Goal: Check status: Check status

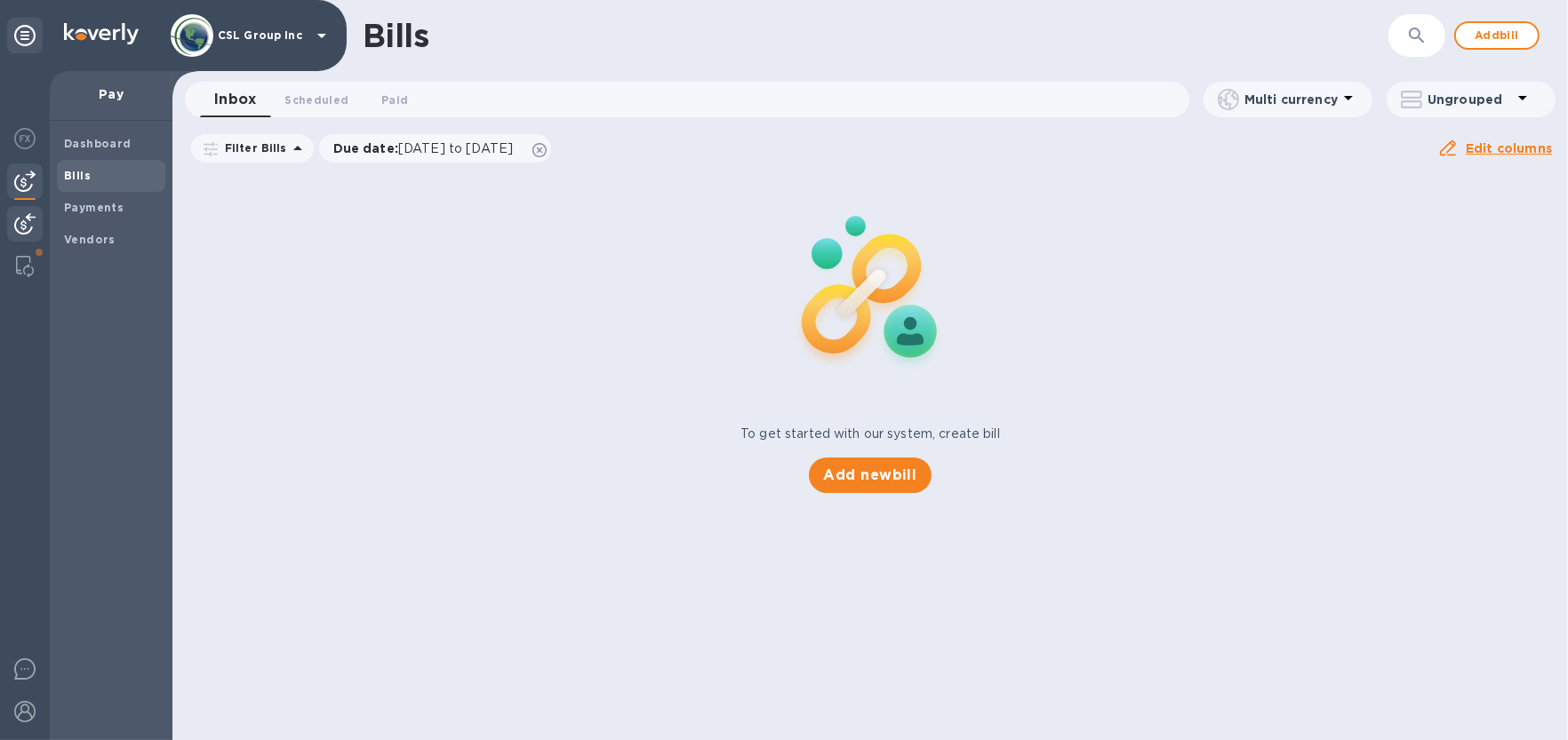
click at [37, 222] on div at bounding box center [24, 225] width 36 height 39
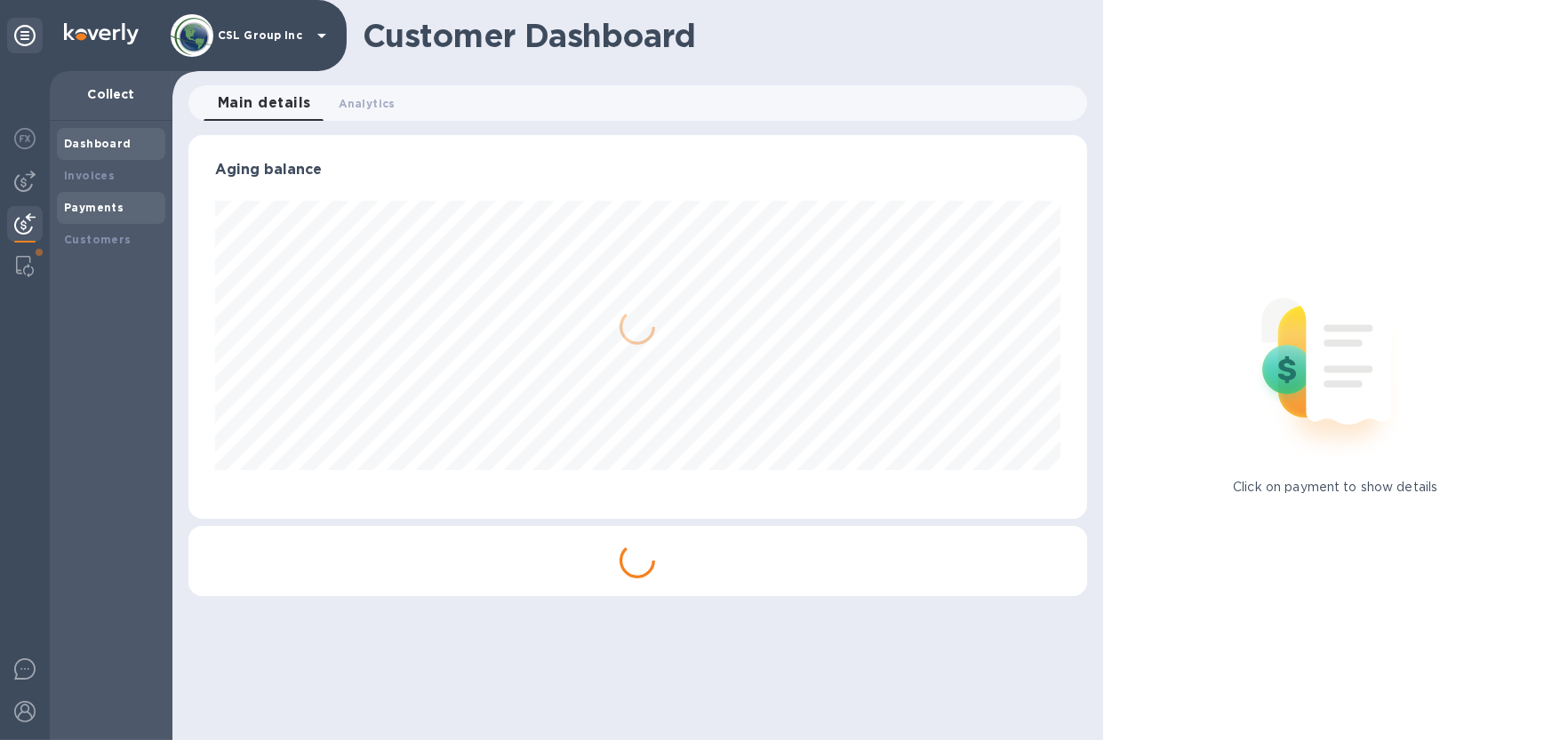
scroll to position [383, 898]
click at [62, 209] on div "Payments" at bounding box center [111, 208] width 108 height 32
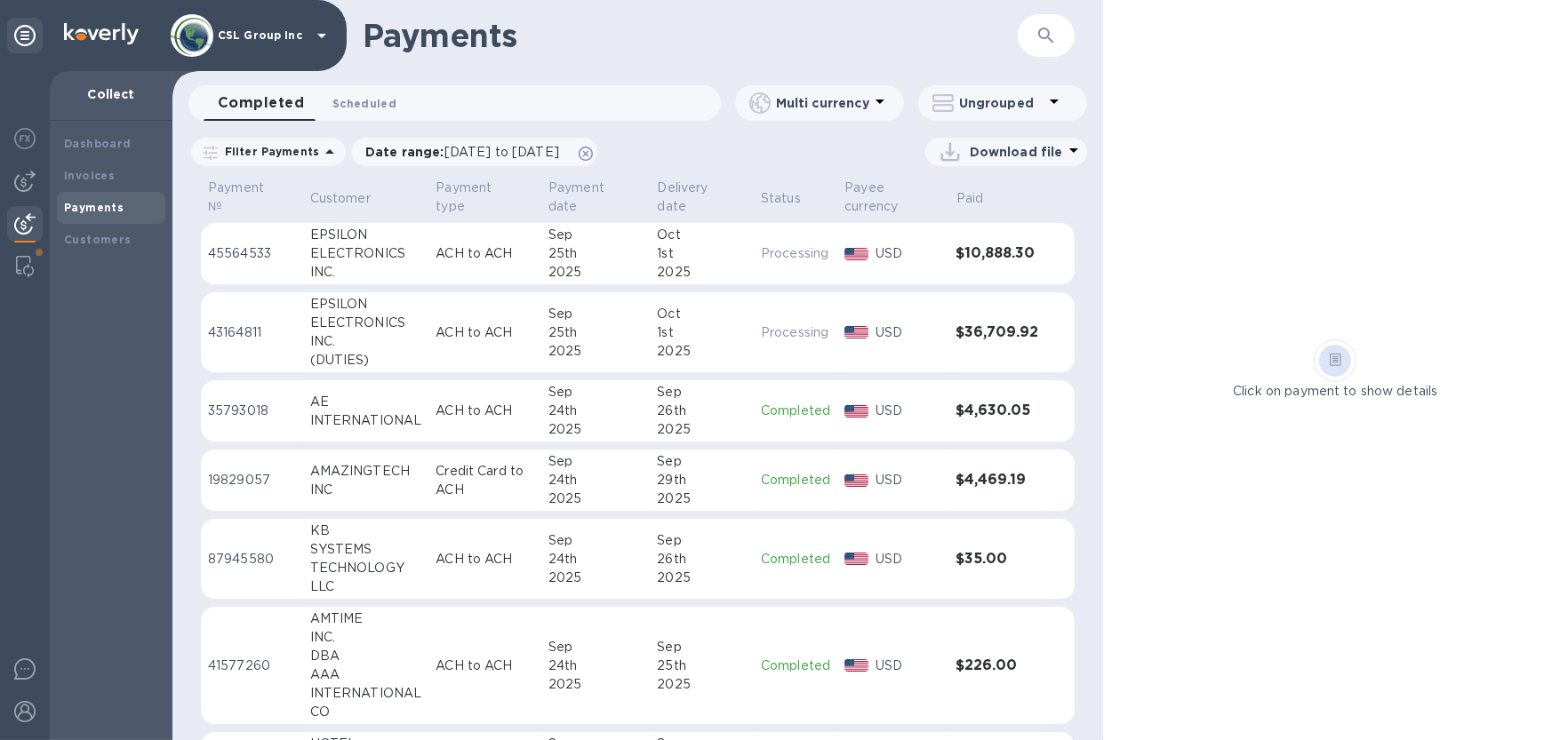
click at [343, 110] on span "Scheduled 0" at bounding box center [364, 102] width 64 height 18
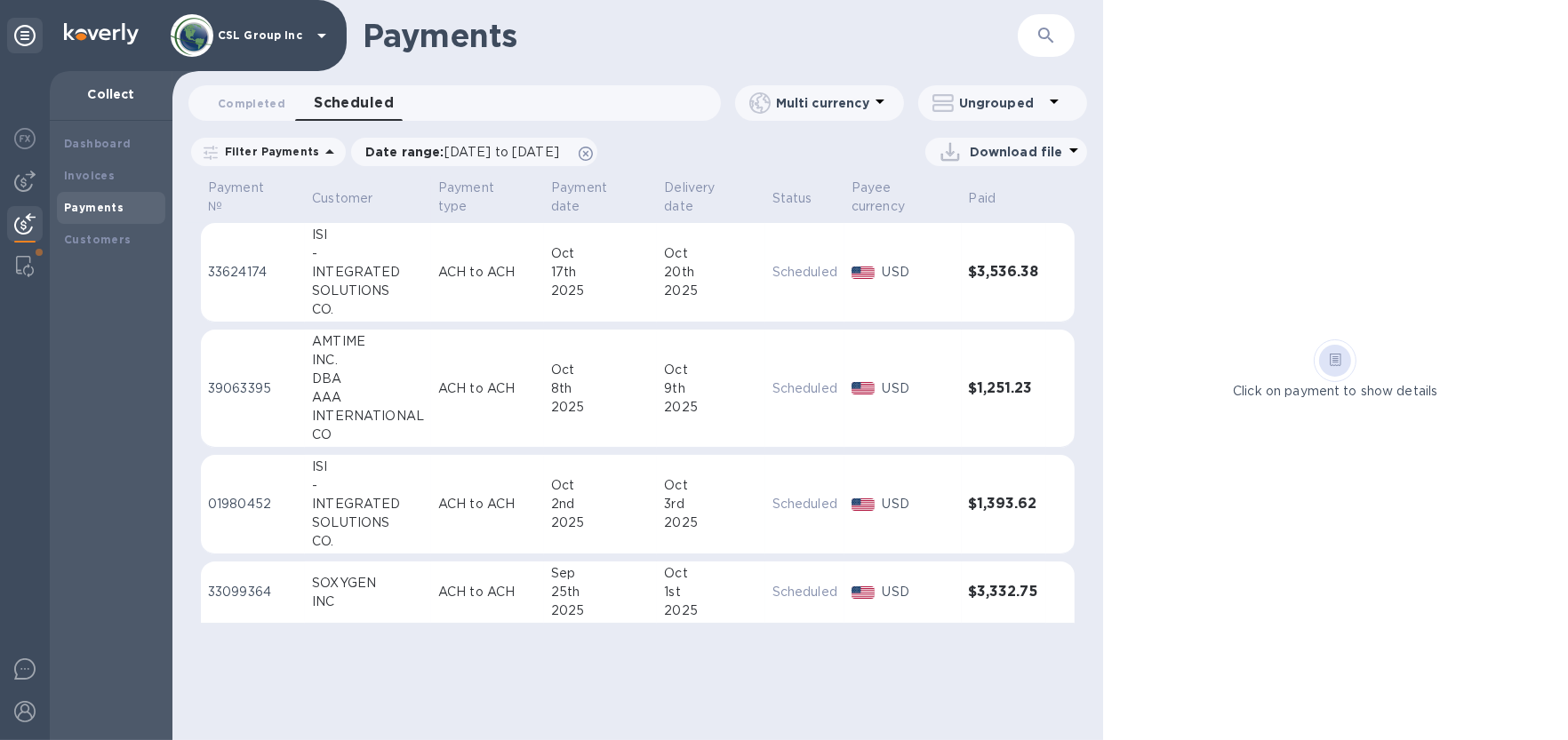
click at [853, 581] on div "USD" at bounding box center [903, 591] width 110 height 26
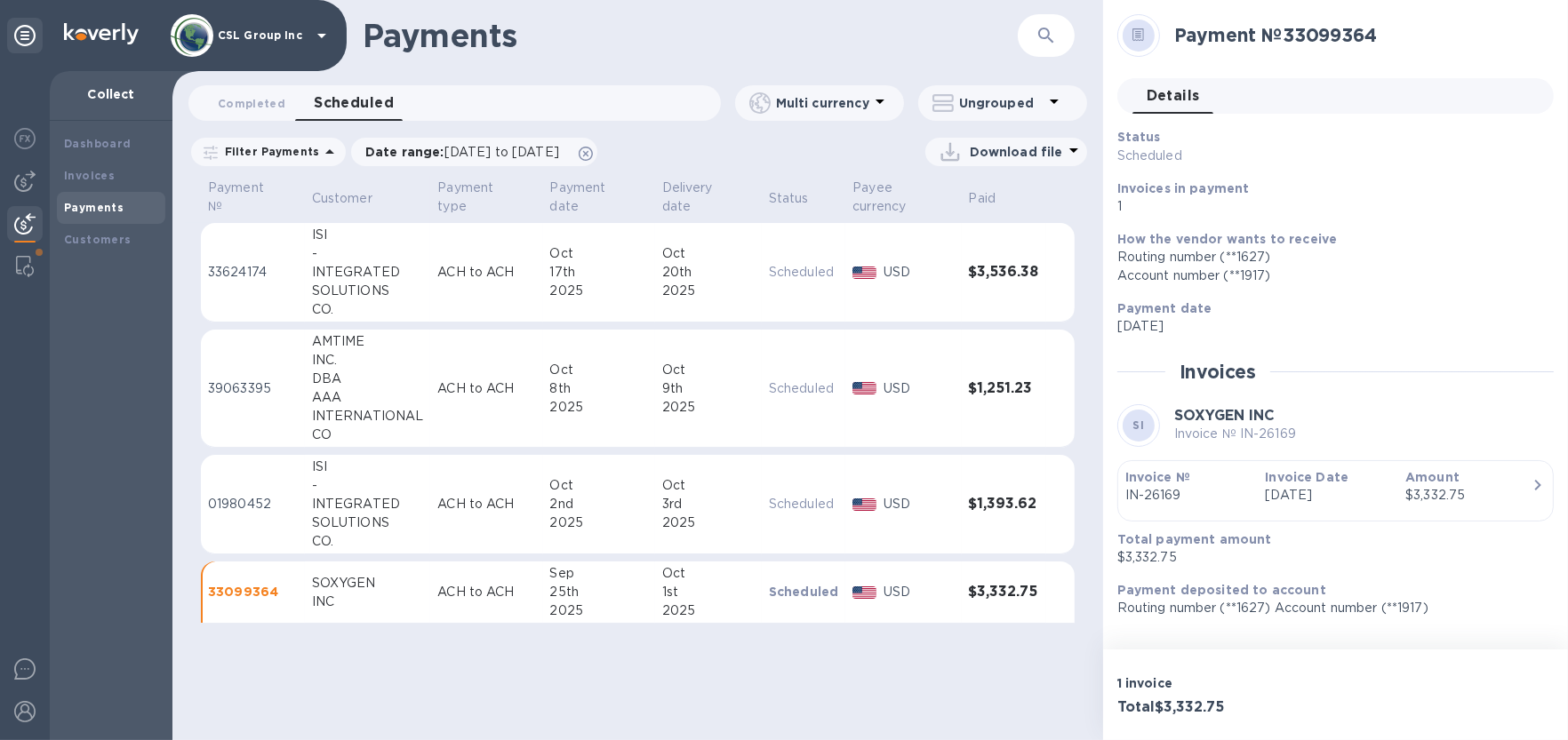
click at [49, 34] on div "CSL Group Inc" at bounding box center [173, 36] width 347 height 71
click at [103, 59] on div "CSL Group Inc" at bounding box center [173, 36] width 347 height 71
click at [118, 39] on img at bounding box center [101, 34] width 74 height 21
